Goal: Information Seeking & Learning: Learn about a topic

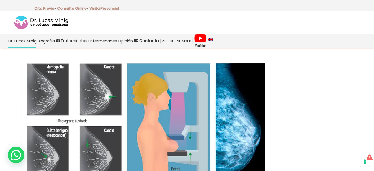
click at [105, 89] on img at bounding box center [145, 121] width 249 height 124
click at [108, 99] on img at bounding box center [145, 121] width 249 height 124
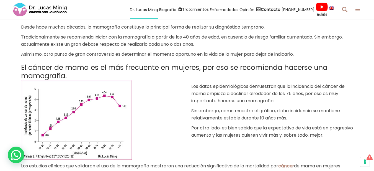
scroll to position [28, 0]
